Goal: Contribute content

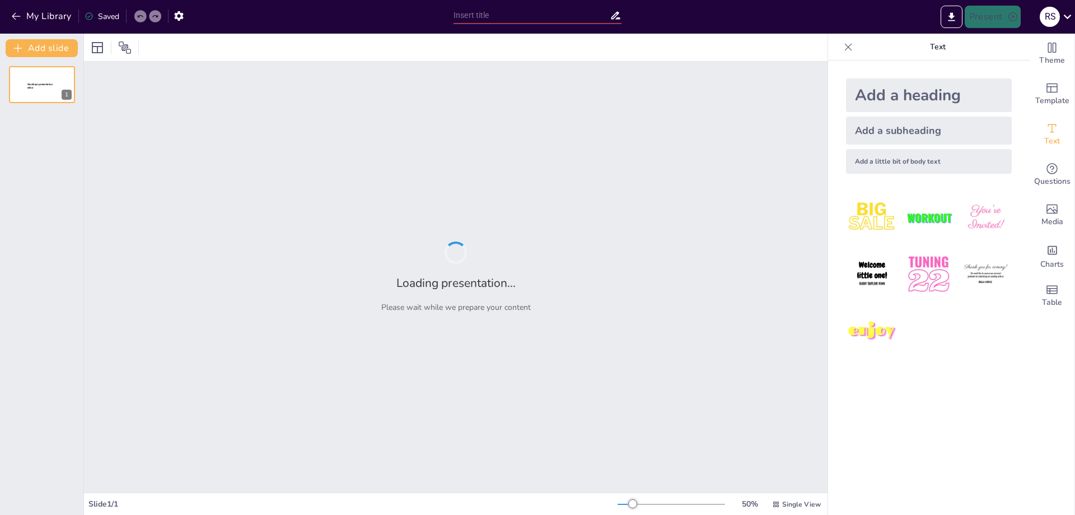
type input "Resolución de Problemas en Transistores BJT: Aplicación de Ecuaciones Básicas"
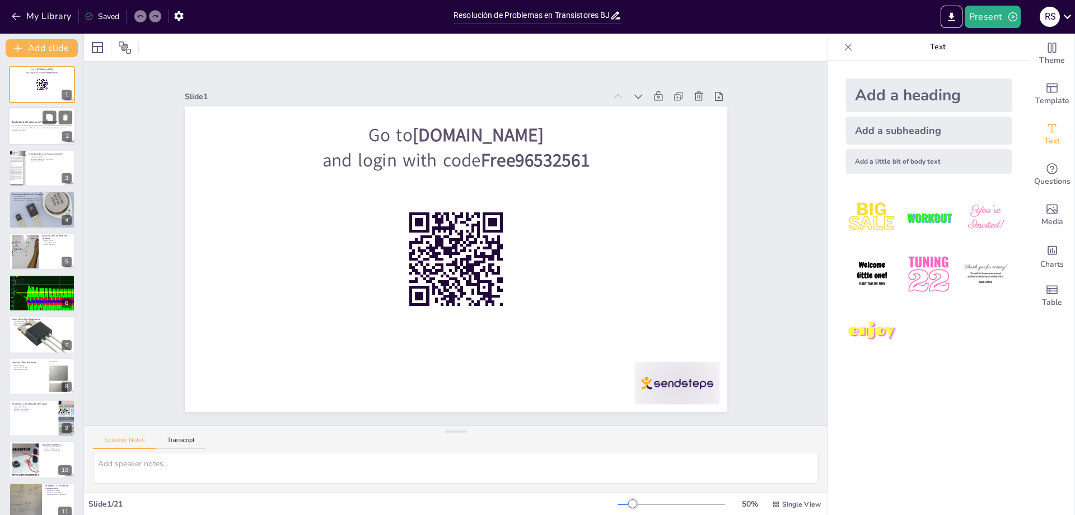
click at [33, 136] on div at bounding box center [41, 127] width 67 height 38
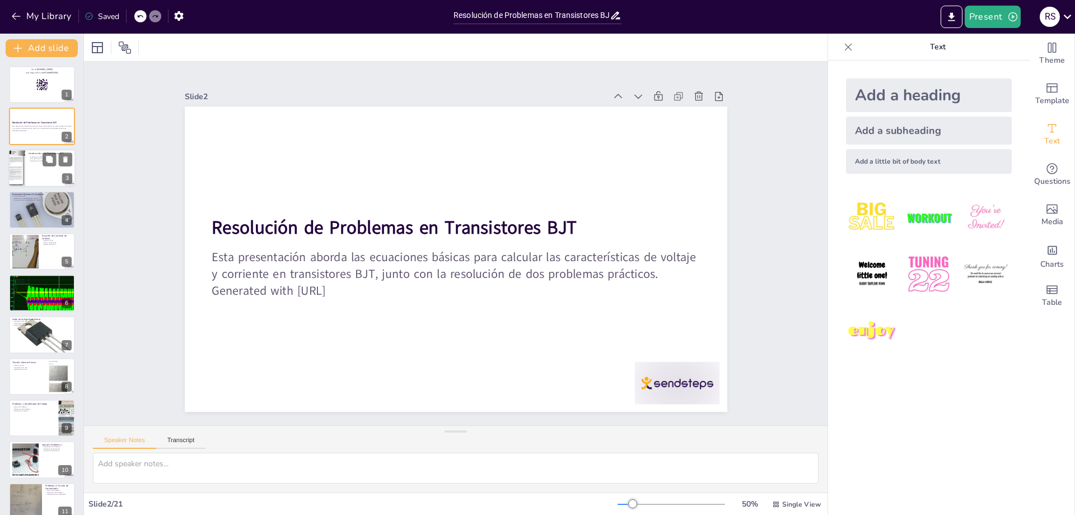
checkbox input "true"
click at [42, 172] on div at bounding box center [41, 168] width 67 height 38
type textarea "Los transistores BJT son componentes clave en la electrónica moderna. Su capaci…"
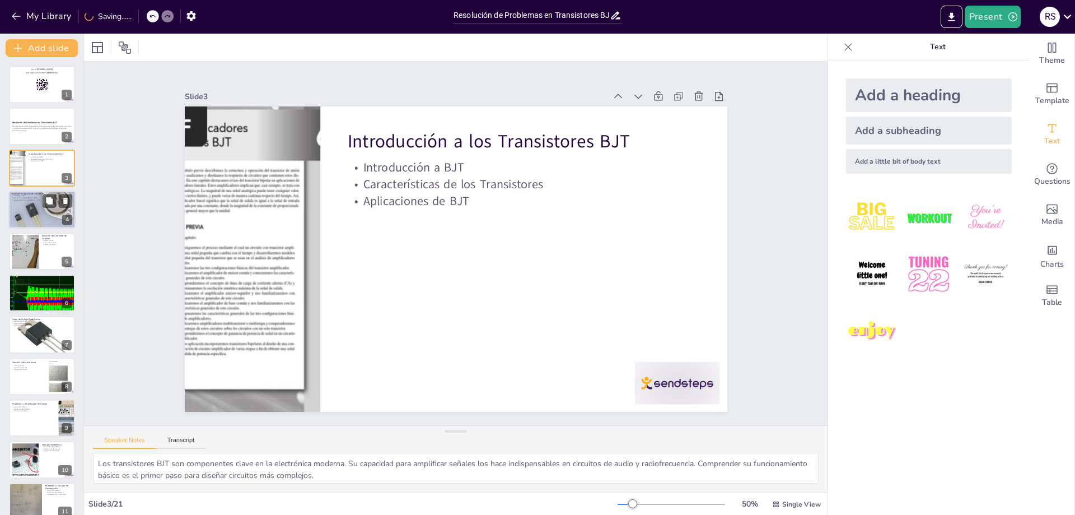
checkbox input "true"
click at [41, 200] on p "Importancia de las [GEOGRAPHIC_DATA]" at bounding box center [42, 200] width 60 height 2
type textarea "Las corrientes de base, colector y emisor son fundamentales para el funcionamie…"
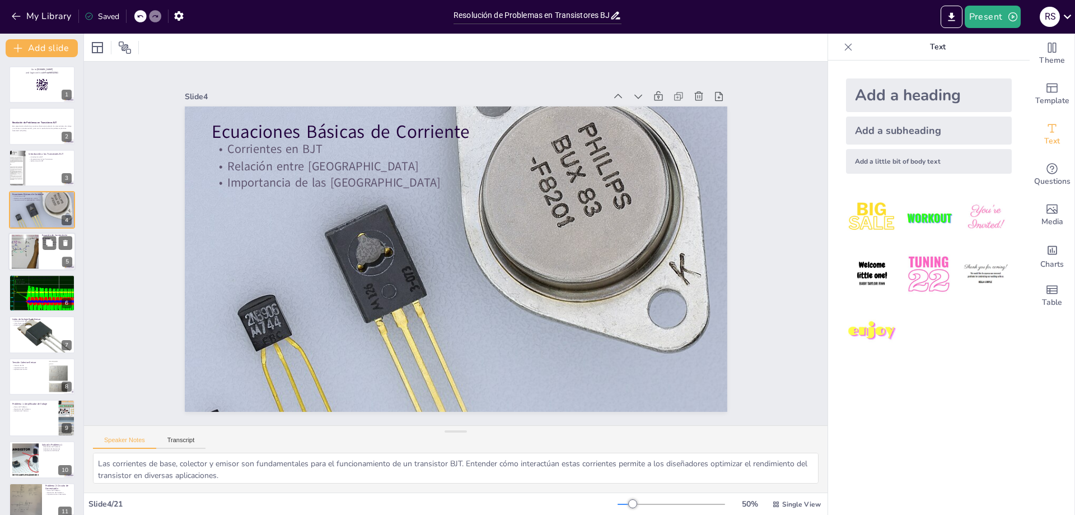
checkbox input "true"
click at [36, 256] on div at bounding box center [25, 251] width 60 height 34
type textarea "La relación entre IC y IB es fundamental para entender cómo se amplifican las s…"
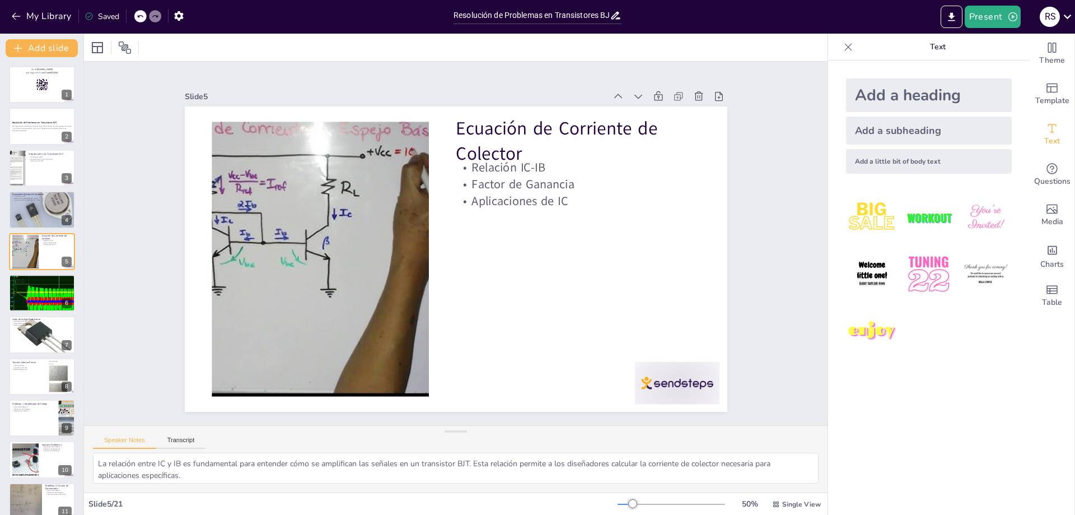
scroll to position [50, 0]
checkbox input "true"
click at [45, 297] on div at bounding box center [41, 292] width 67 height 47
type textarea "Los voltajes en un transistor BJT son fundamentales para su operación. La caída…"
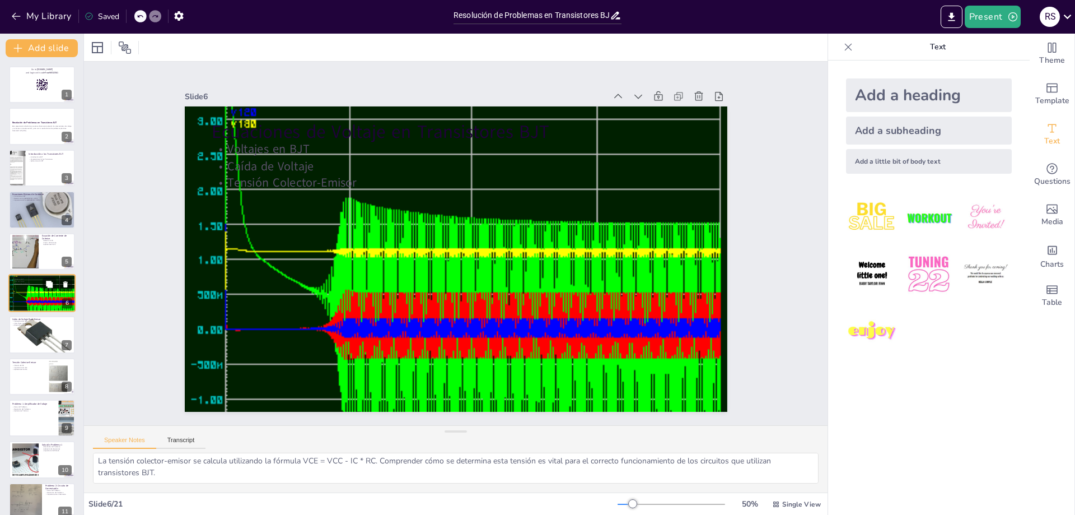
scroll to position [38, 0]
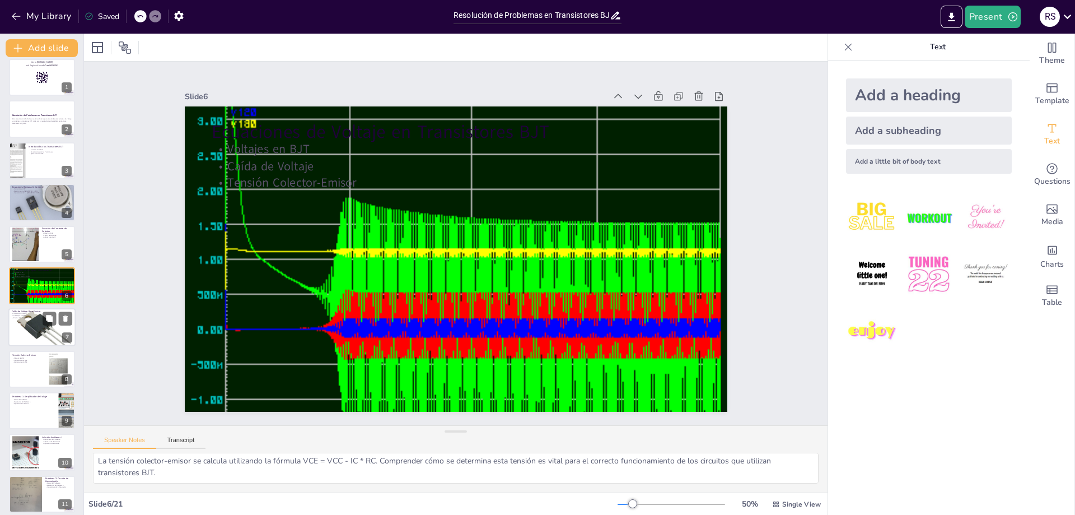
checkbox input "true"
click at [46, 326] on div at bounding box center [41, 328] width 67 height 54
type textarea "La caída de voltaje VBE es un parámetro crítico en la operación de un transisto…"
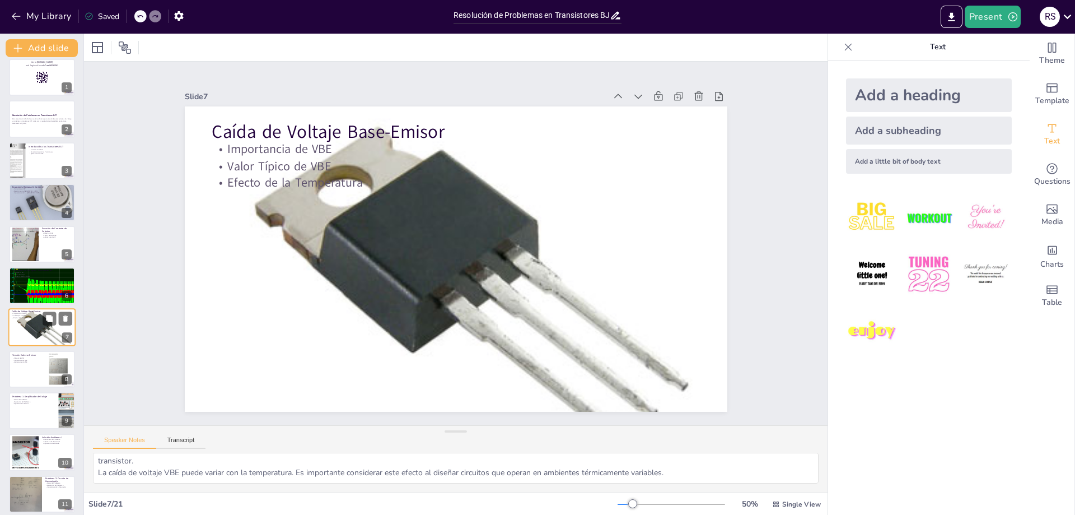
scroll to position [49, 0]
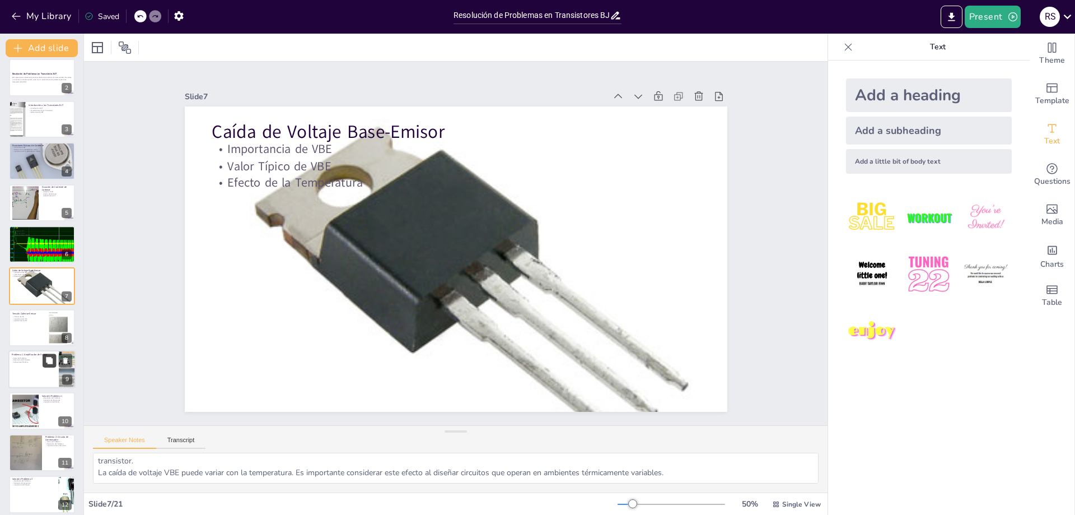
checkbox input "true"
click at [50, 364] on icon at bounding box center [49, 361] width 8 height 8
type textarea "Los datos proporcionados son fundamentales para resolver el problema. Conocer e…"
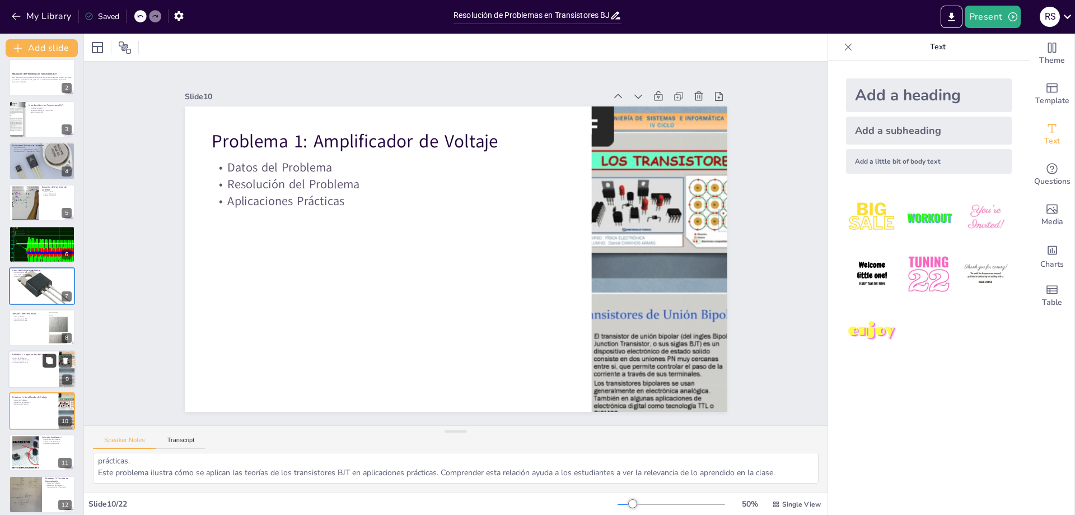
scroll to position [174, 0]
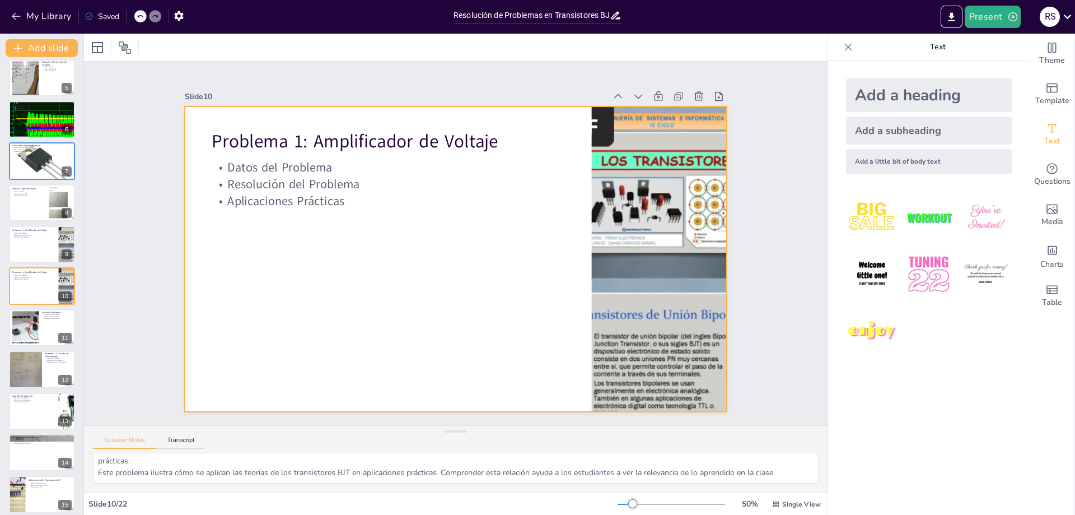
checkbox input "true"
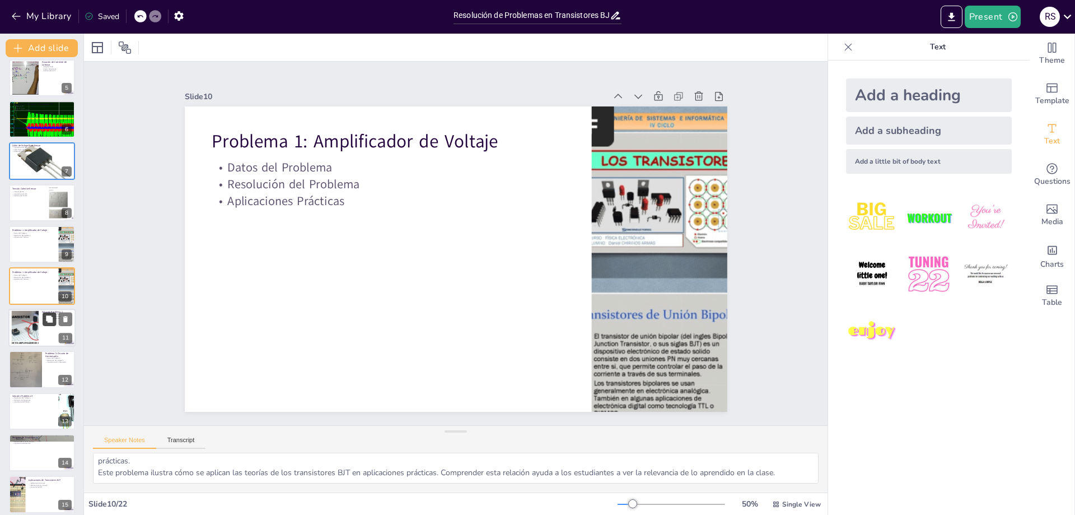
click at [44, 318] on button at bounding box center [49, 318] width 13 height 13
type textarea "Los resultados obtenidos son cruciales para entender el comportamiento del tran…"
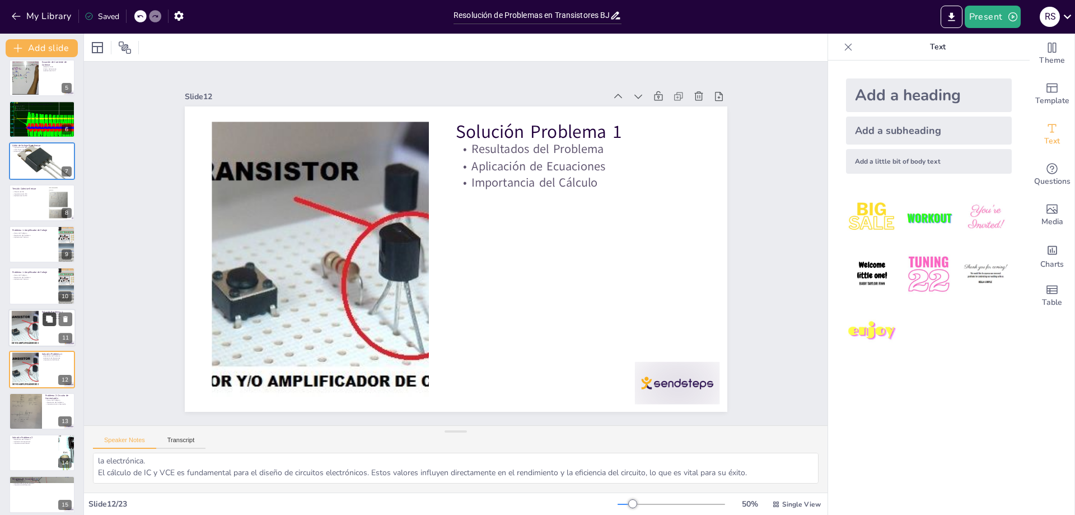
scroll to position [257, 0]
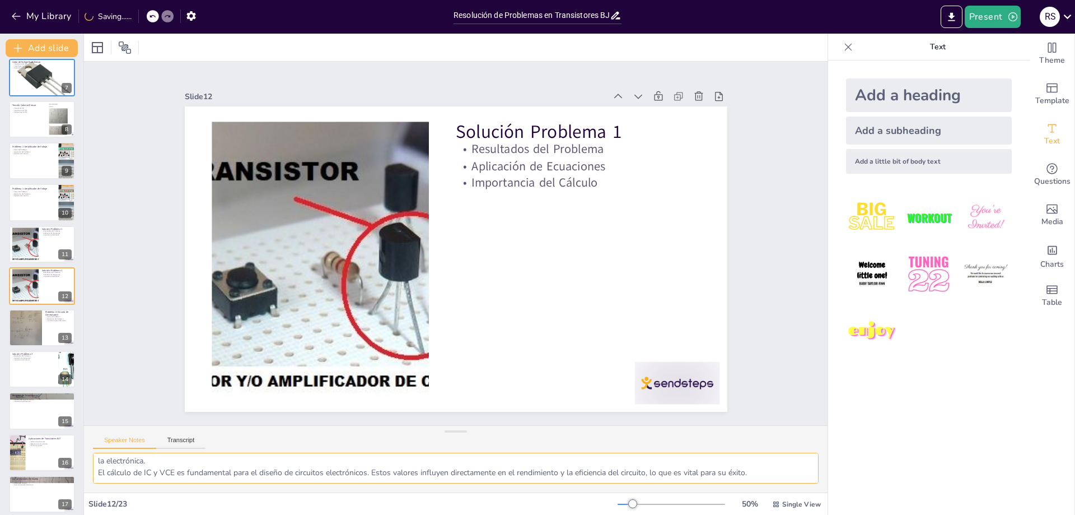
click at [312, 469] on textarea "Los resultados obtenidos son cruciales para entender el comportamiento del tran…" at bounding box center [456, 467] width 726 height 31
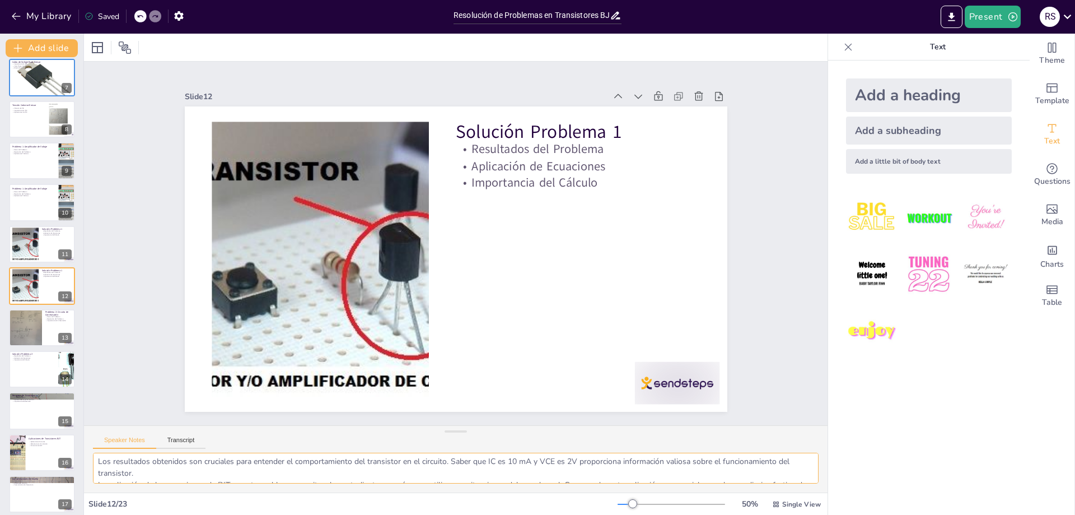
scroll to position [0, 0]
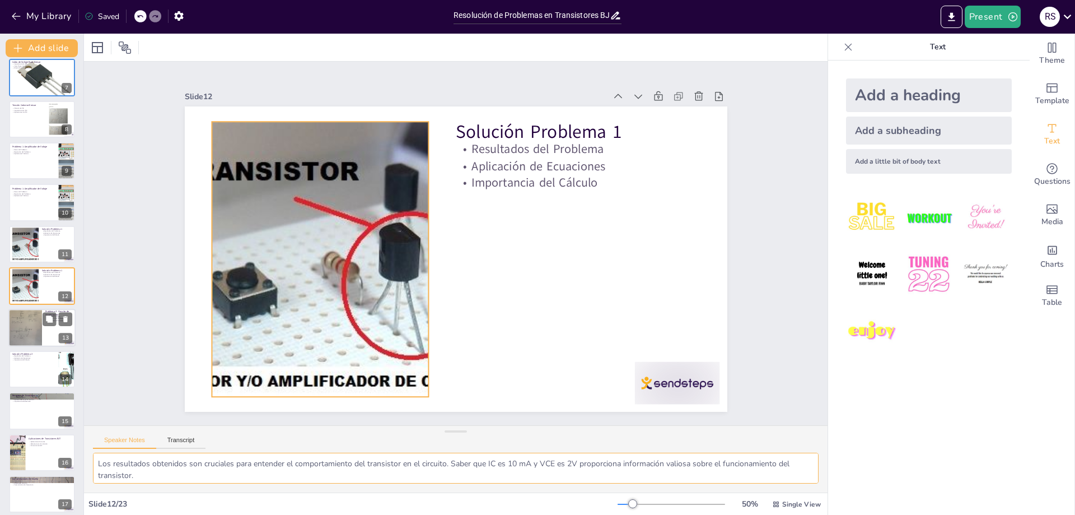
checkbox input "true"
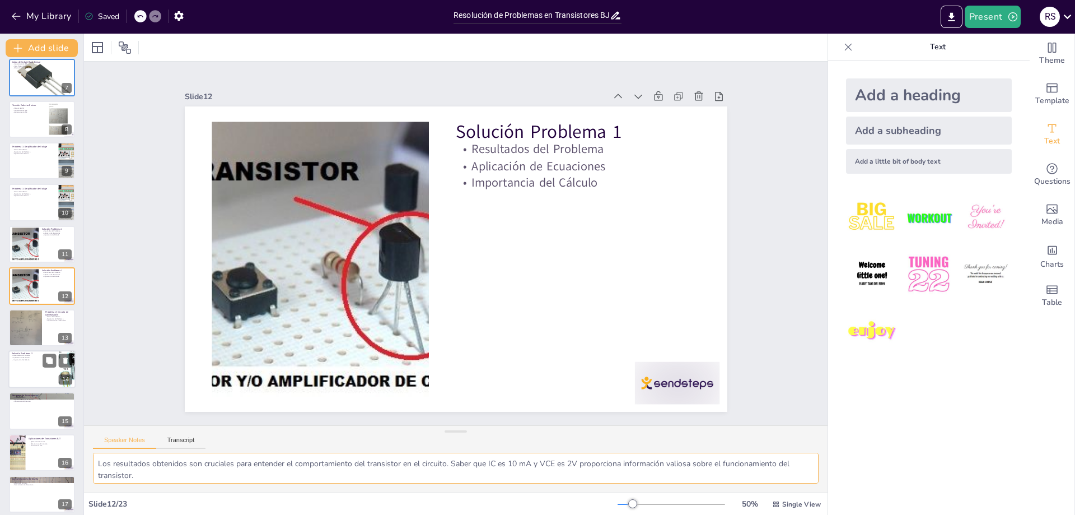
click at [29, 323] on div at bounding box center [25, 327] width 33 height 44
type textarea "Conocer la carga y la corriente necesaria es fundamental para resolver este pro…"
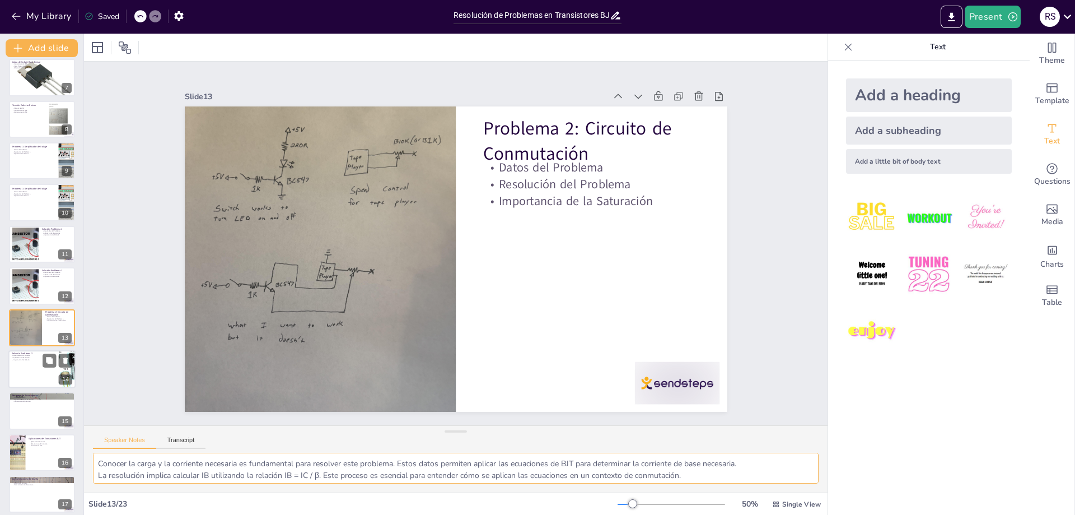
scroll to position [298, 0]
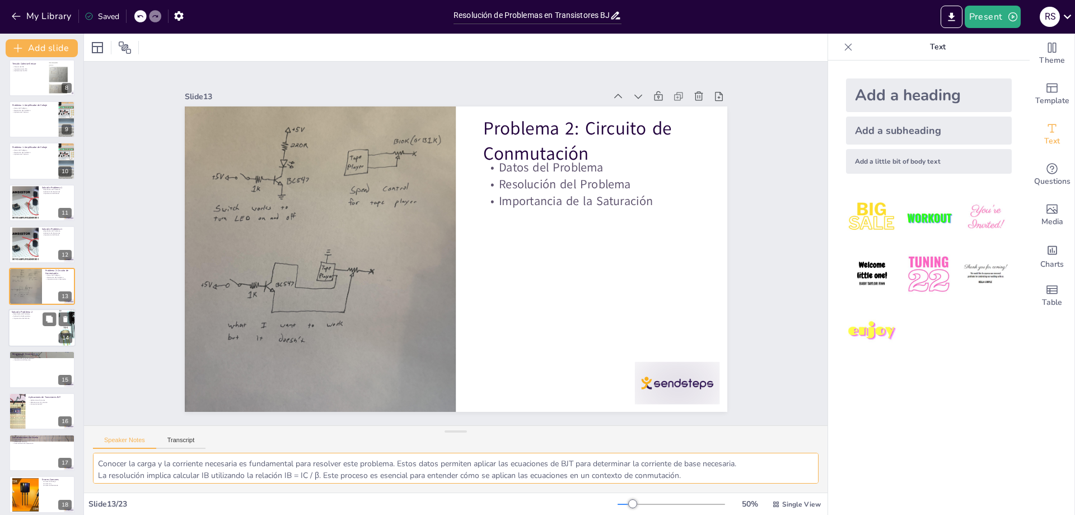
checkbox input "true"
click at [31, 325] on div at bounding box center [41, 328] width 67 height 38
type textarea "Los resultados indican que se necesita una corriente de base de 10 mA para satu…"
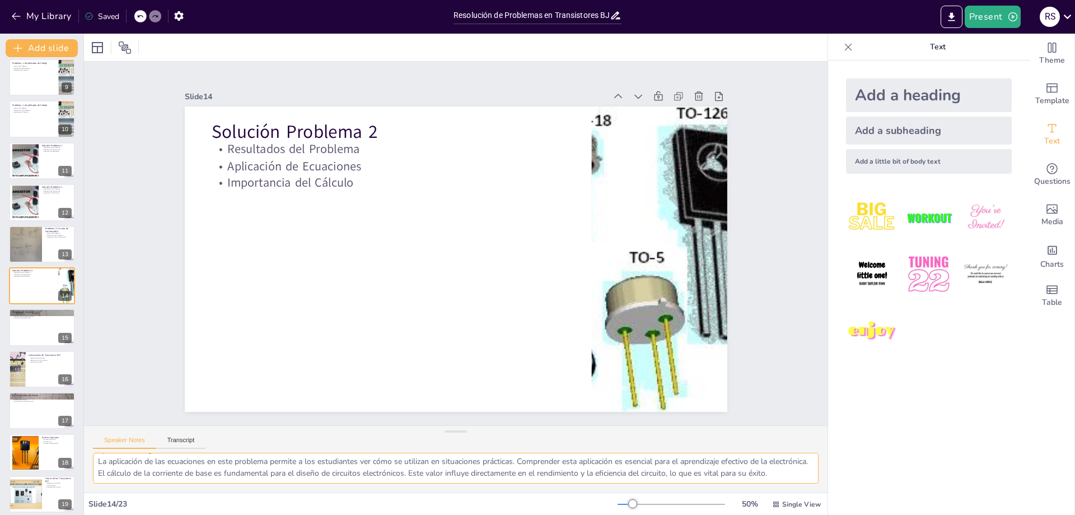
scroll to position [38, 0]
checkbox input "true"
click at [22, 318] on p "Importancia del Resumen" at bounding box center [42, 318] width 60 height 2
type textarea "Comprender las ecuaciones clave es esencial para trabajar con transistores BJT.…"
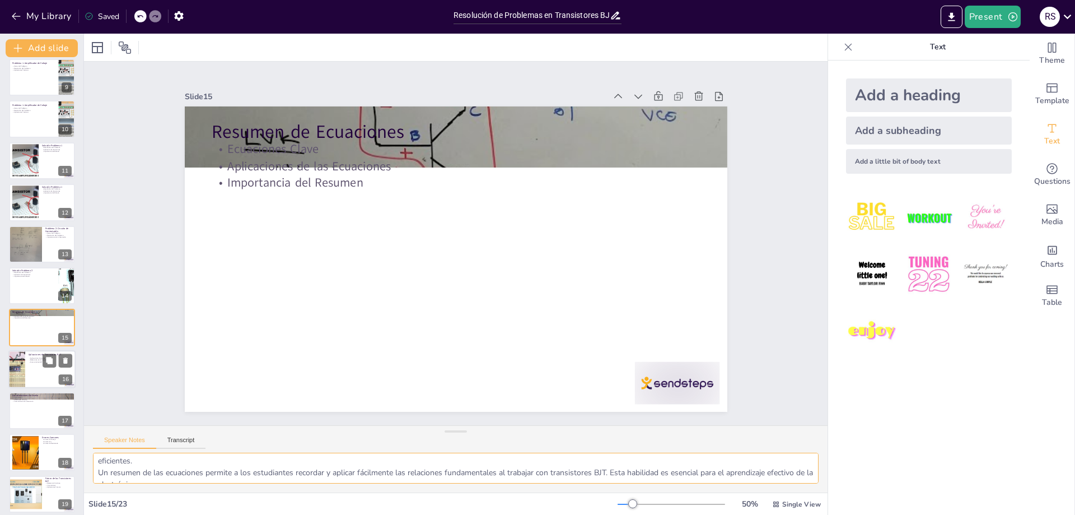
scroll to position [382, 0]
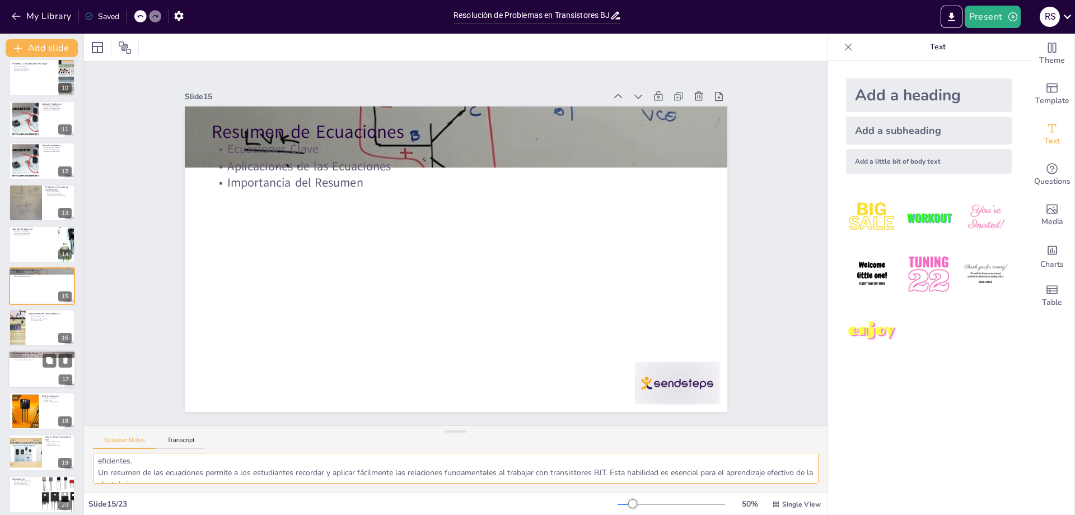
checkbox input "true"
click at [23, 367] on div at bounding box center [41, 369] width 67 height 38
type textarea "La polarización adecuada de un transistor BJT es esencial para su funcionamient…"
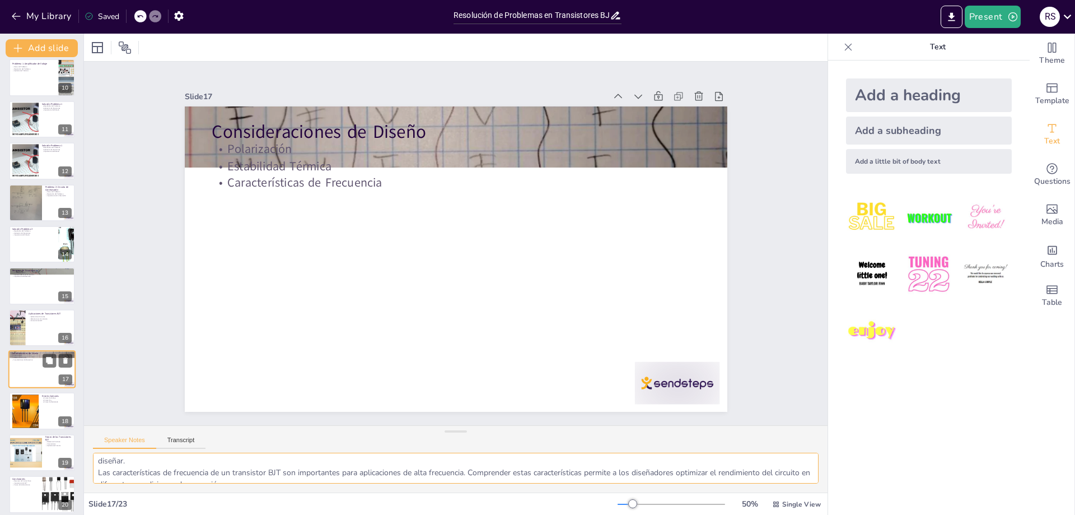
scroll to position [465, 0]
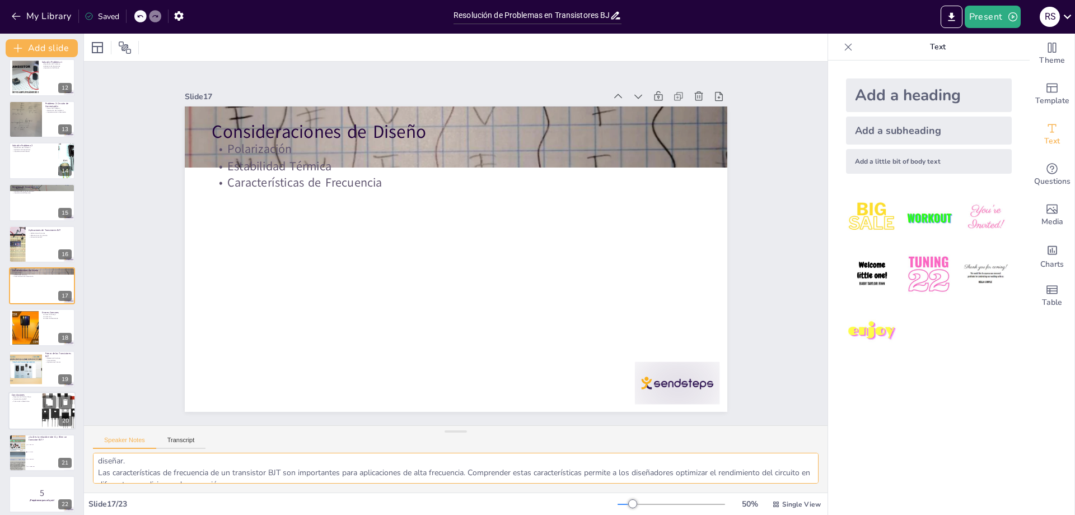
checkbox input "true"
click at [29, 403] on div at bounding box center [41, 410] width 67 height 38
type textarea "Hacer un resumen de los puntos clave discutidos permite a los estudiantes conso…"
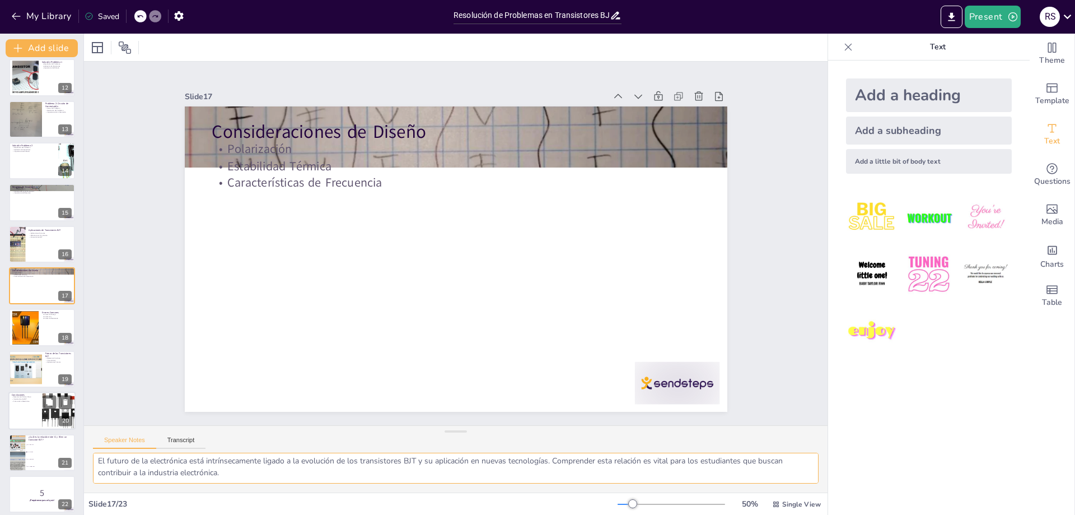
scroll to position [514, 0]
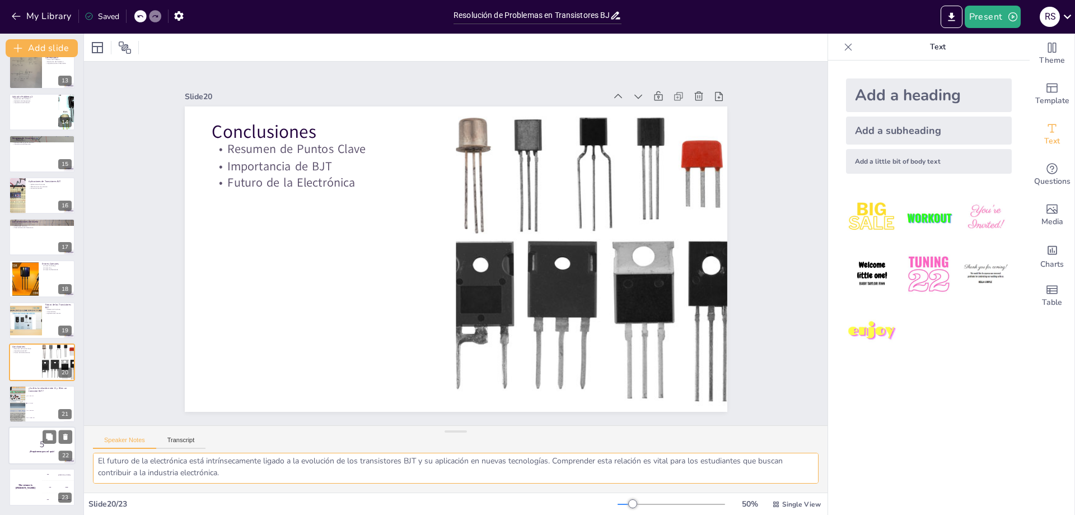
checkbox input "true"
click at [34, 449] on p "5" at bounding box center [42, 444] width 60 height 12
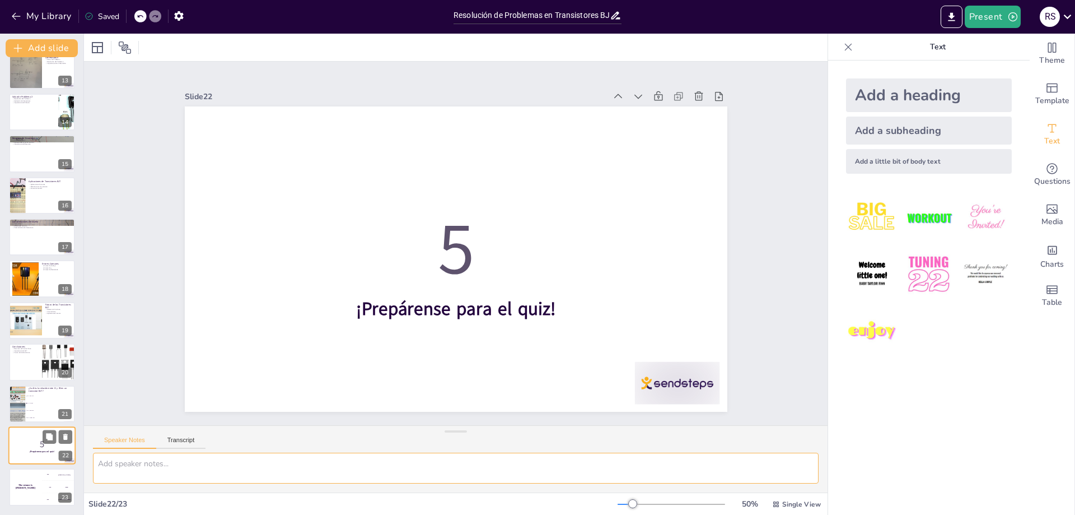
scroll to position [0, 0]
click at [25, 485] on h4 "The winner is [PERSON_NAME]" at bounding box center [25, 487] width 34 height 6
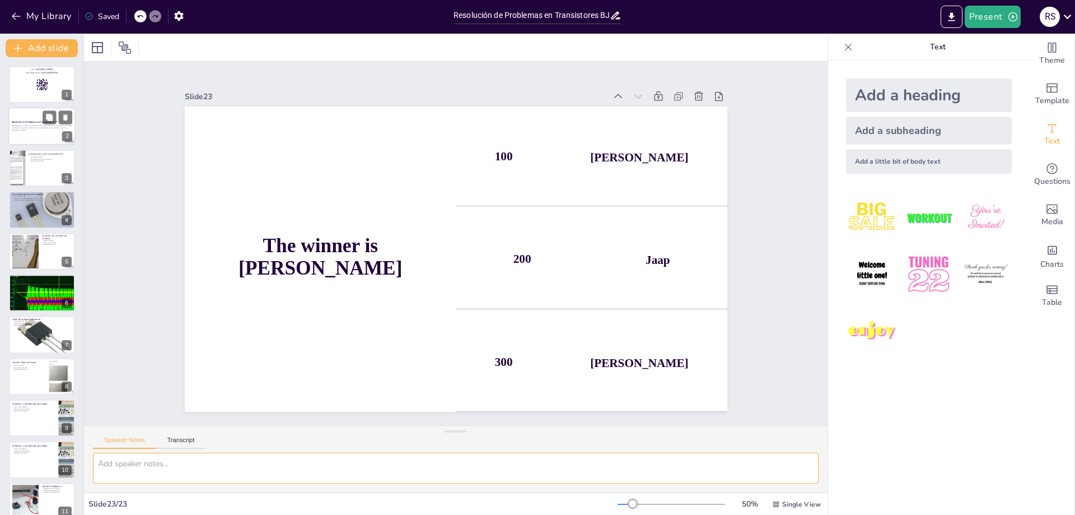
click at [44, 130] on p "Generated with [URL]" at bounding box center [42, 130] width 60 height 2
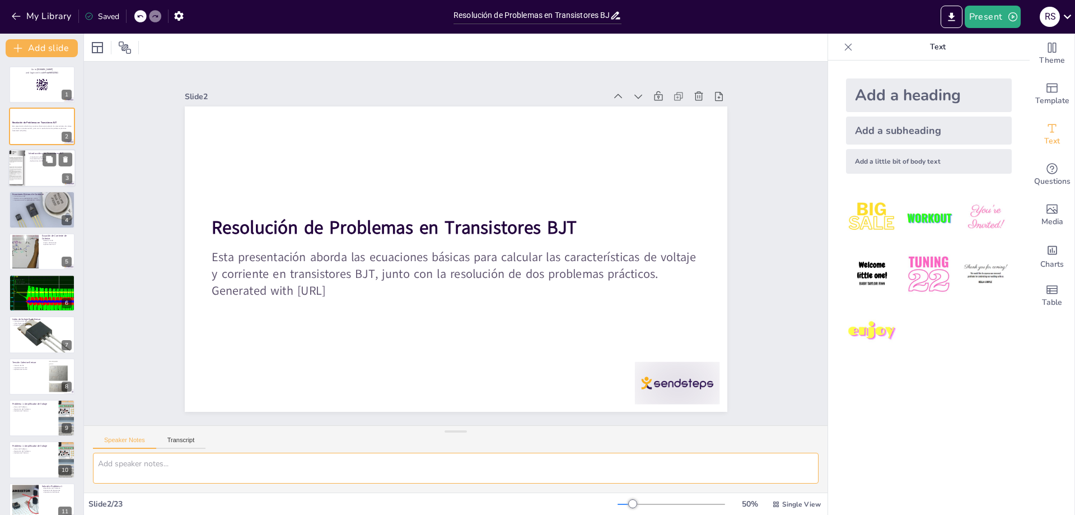
checkbox input "true"
click at [41, 171] on div at bounding box center [41, 168] width 67 height 38
type textarea "Los transistores BJT son componentes clave en la electrónica moderna. Su capaci…"
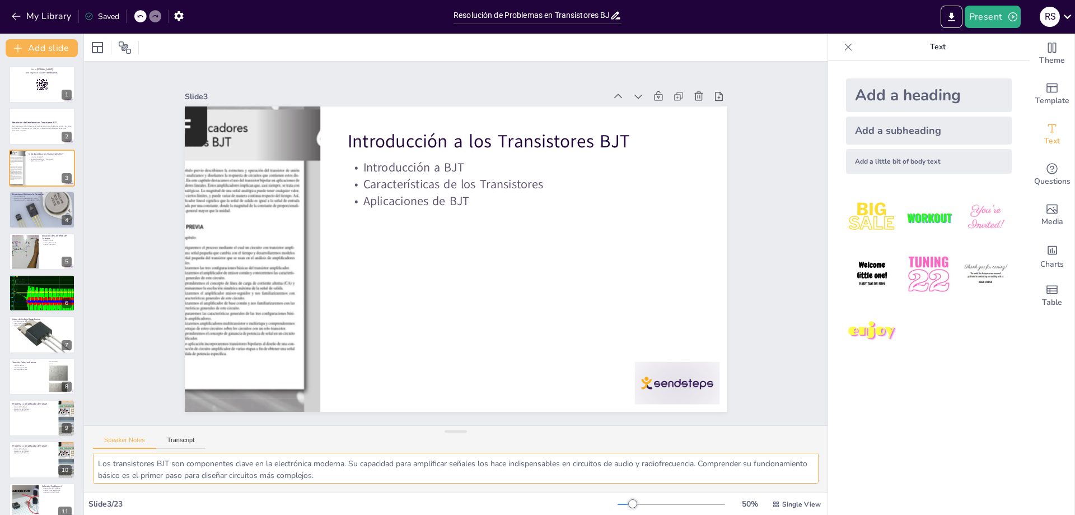
checkbox input "true"
click at [27, 48] on button "Add slide" at bounding box center [42, 48] width 72 height 18
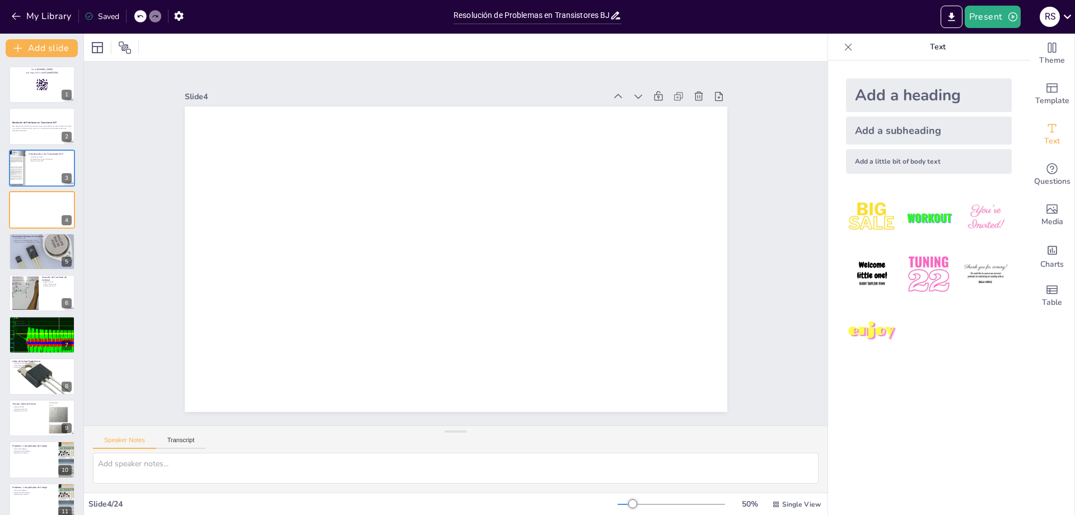
click at [843, 49] on icon at bounding box center [848, 46] width 11 height 11
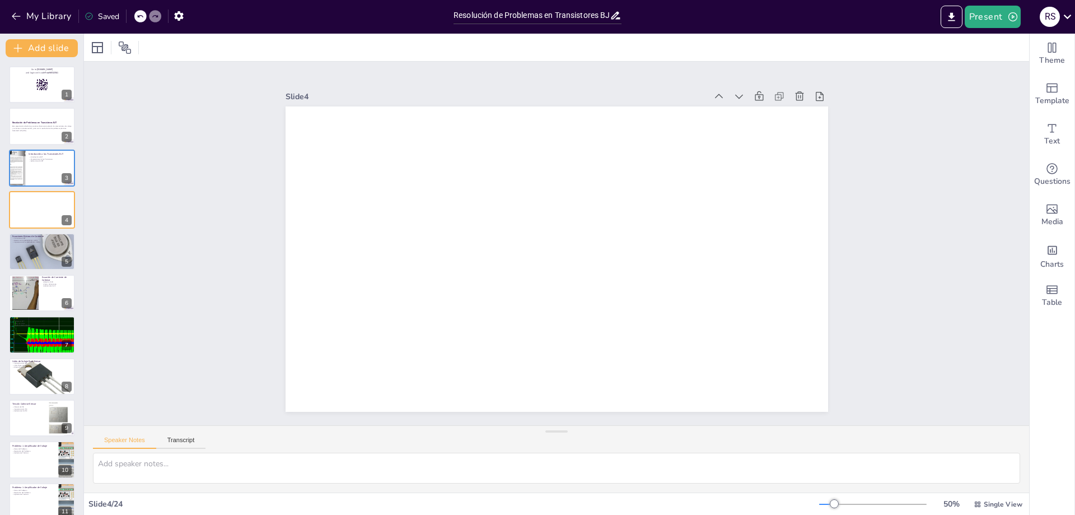
checkbox input "true"
click at [18, 18] on icon "button" at bounding box center [16, 16] width 11 height 11
